Goal: Information Seeking & Learning: Learn about a topic

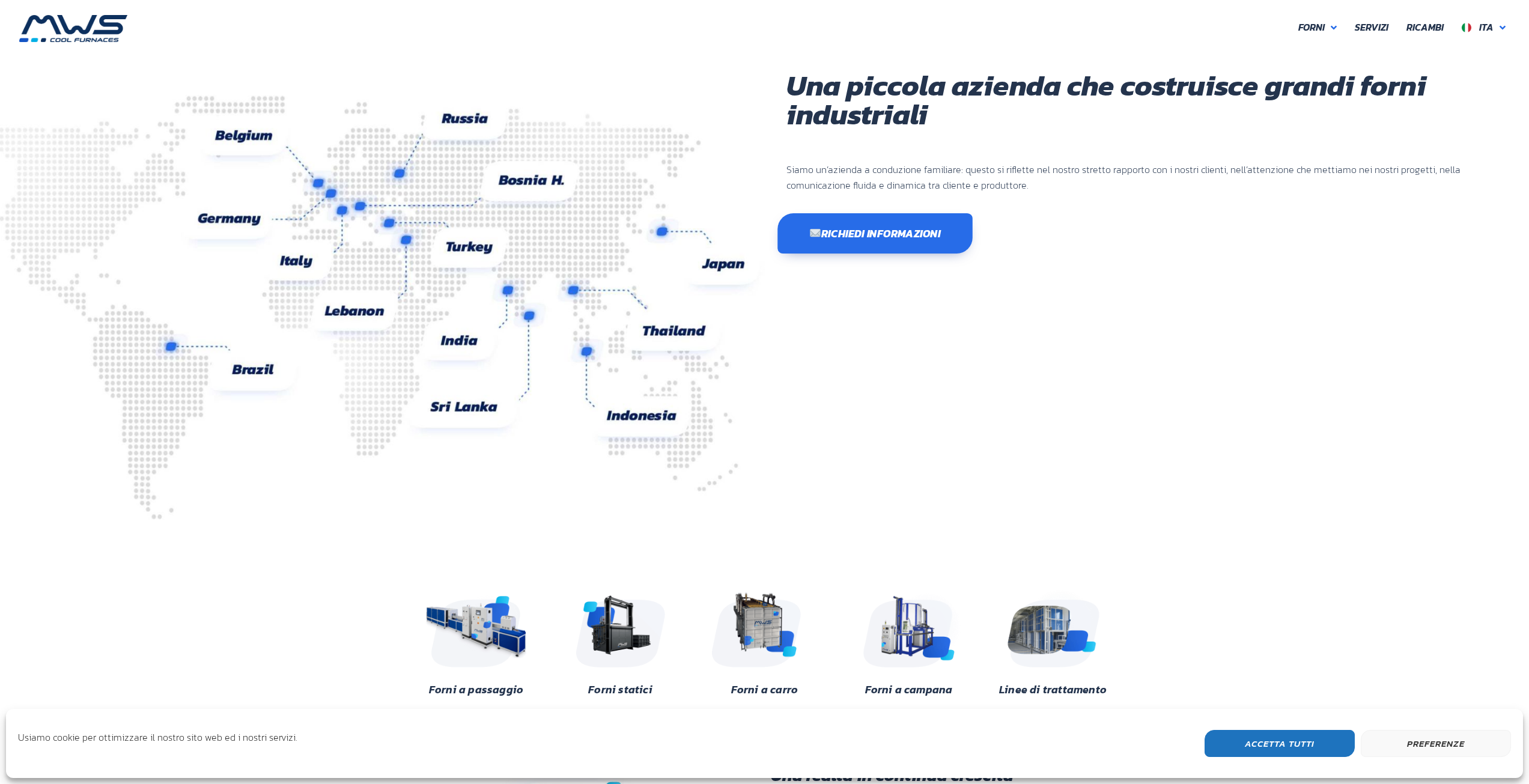
click at [902, 239] on span "Richiedi informazioni" at bounding box center [874, 232] width 131 height 11
drag, startPoint x: 1023, startPoint y: 243, endPoint x: 1065, endPoint y: 211, distance: 52.8
click at [1024, 242] on div "Richiedi informazioni" at bounding box center [1147, 233] width 721 height 36
click at [954, 411] on div "Una piccola azienda che costruisce grandi forni industriali Siamo un’azienda a …" at bounding box center [1147, 295] width 765 height 449
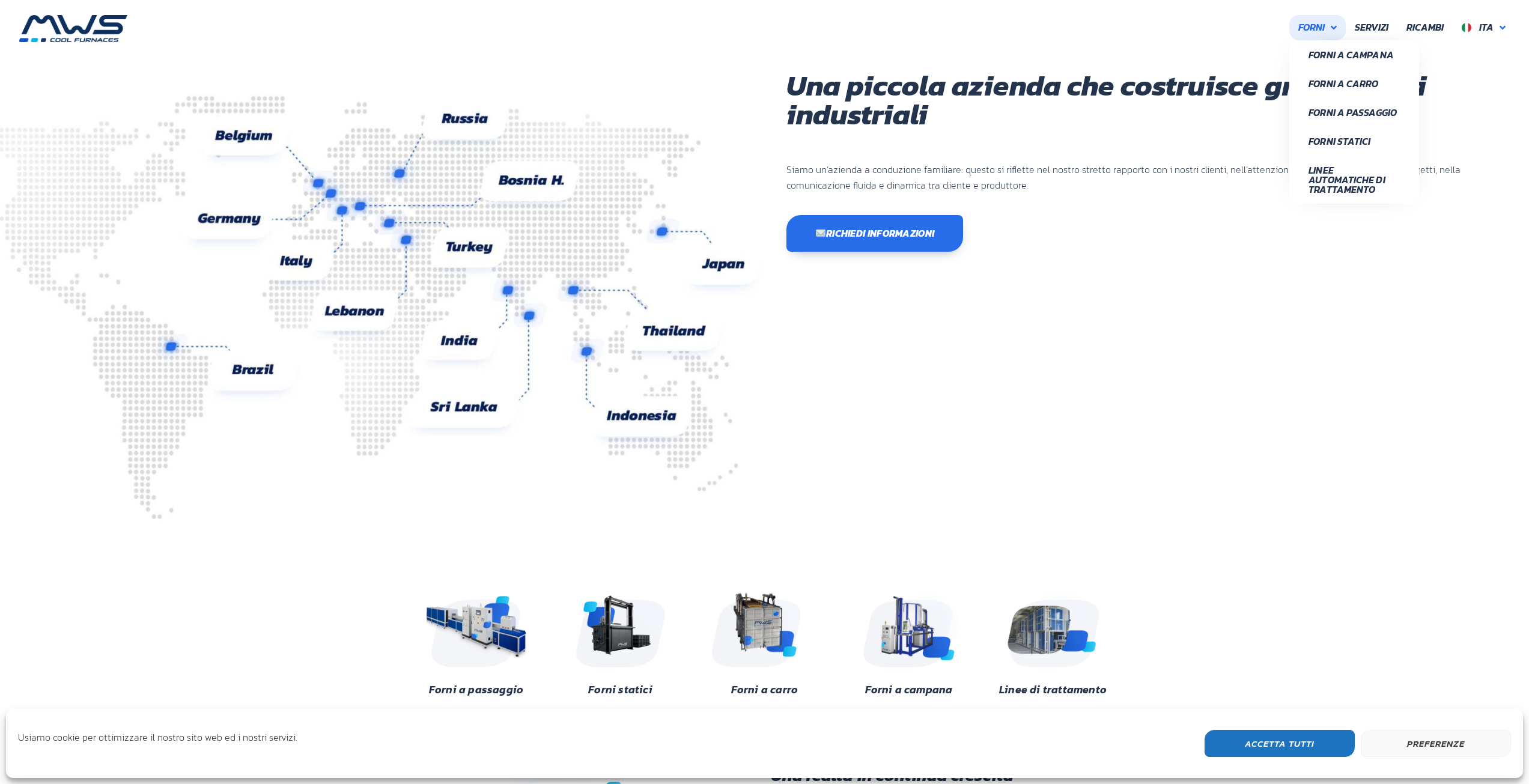
click at [1317, 30] on span "Forni" at bounding box center [1311, 28] width 27 height 15
click at [1352, 264] on div "Una piccola azienda che costruisce grandi forni industriali Siamo un’azienda a …" at bounding box center [1147, 295] width 765 height 449
click at [1334, 175] on span "Linee Automatiche di Trattamento" at bounding box center [1354, 179] width 91 height 29
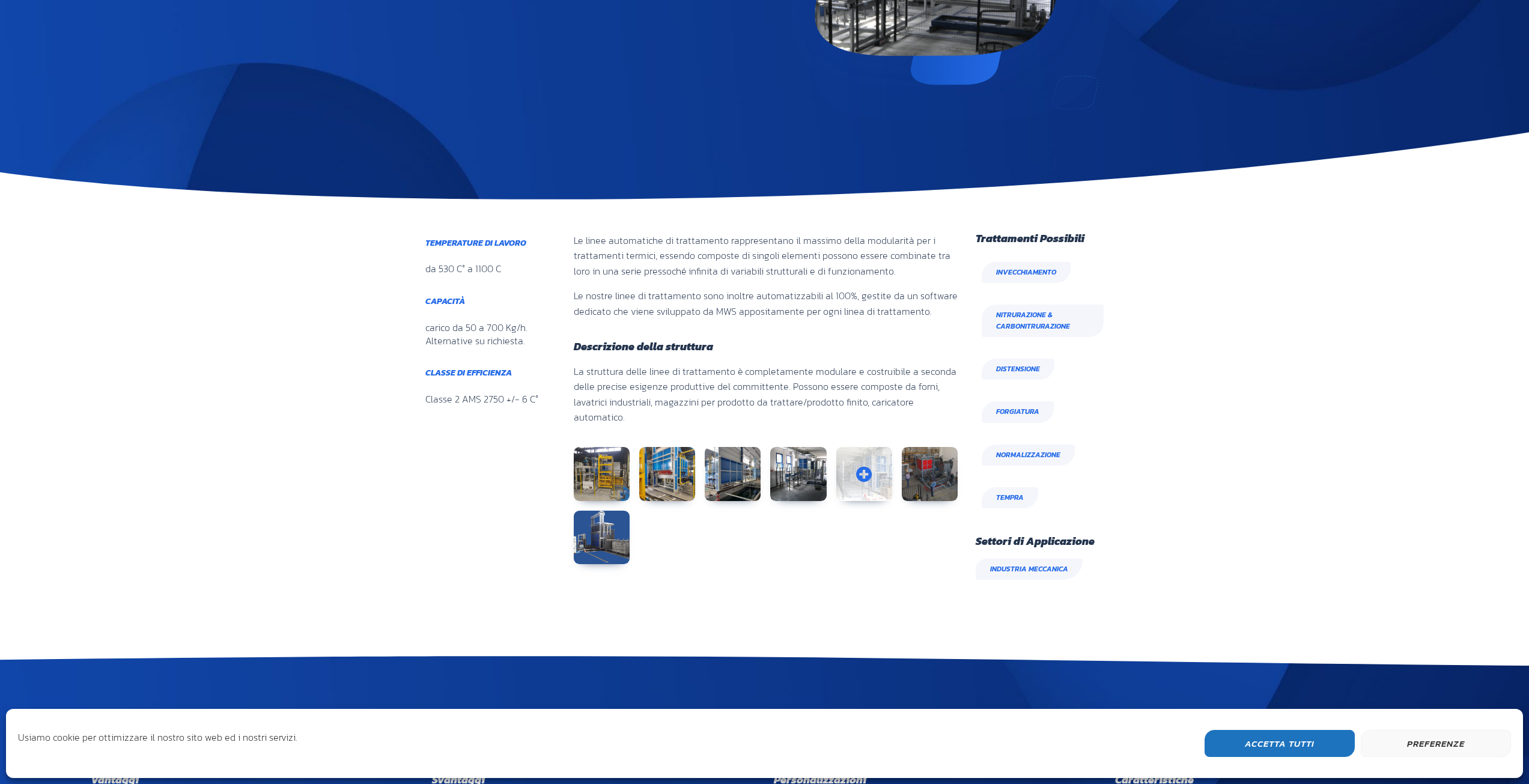
scroll to position [60, 0]
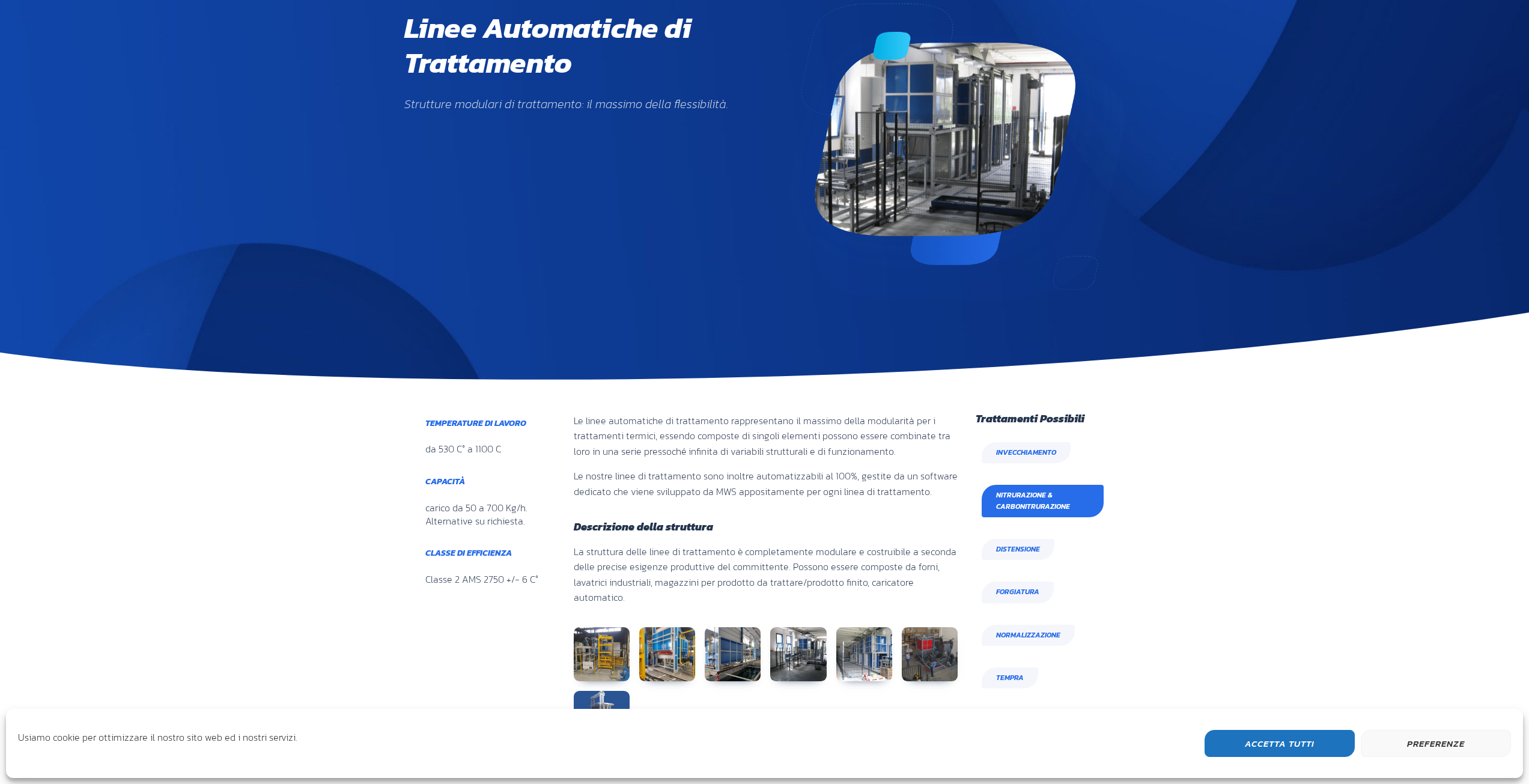
click at [1005, 499] on span "Nitrurazione & Carbonitrurazione" at bounding box center [1042, 501] width 93 height 23
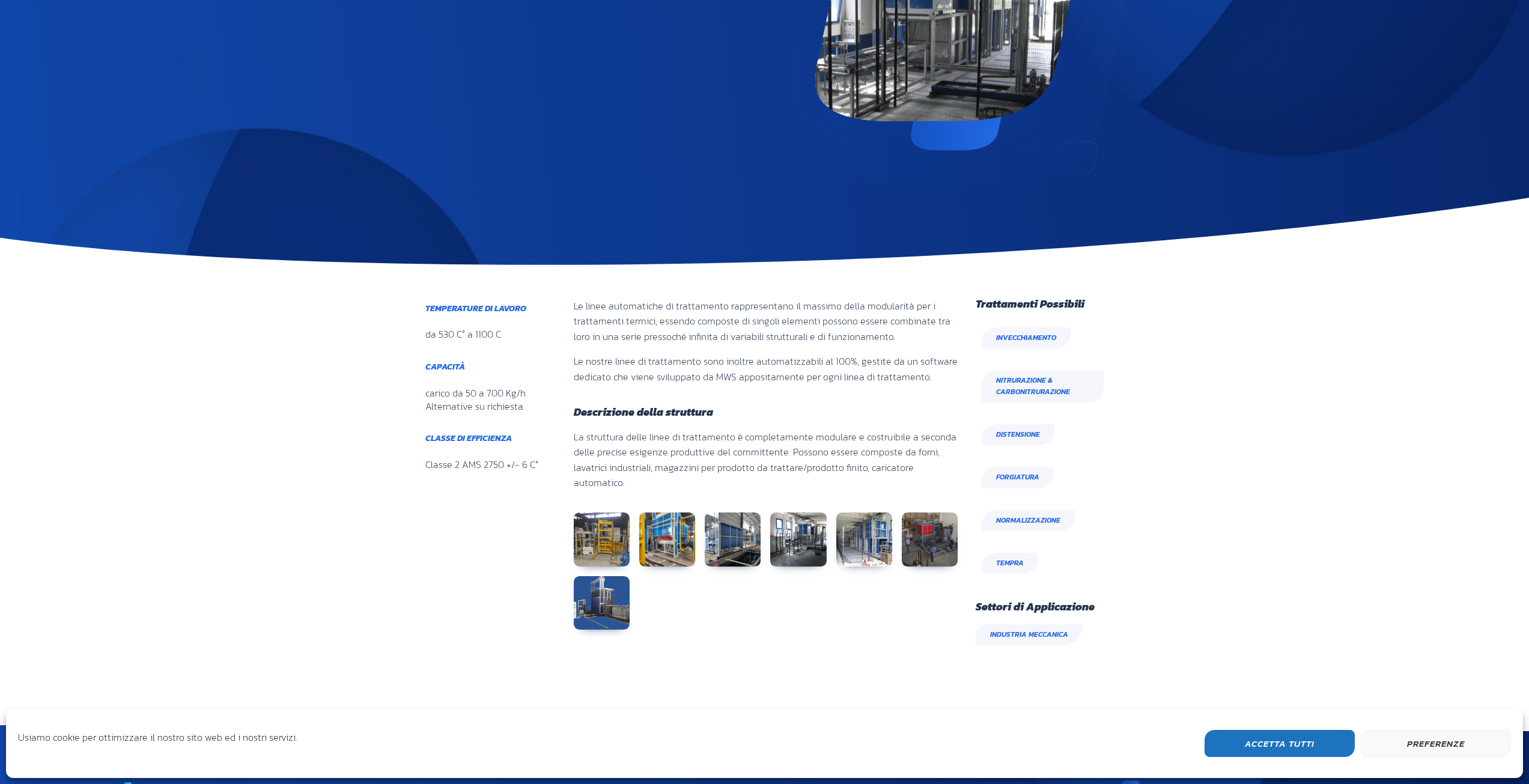
scroll to position [180, 0]
